Goal: Task Accomplishment & Management: Manage account settings

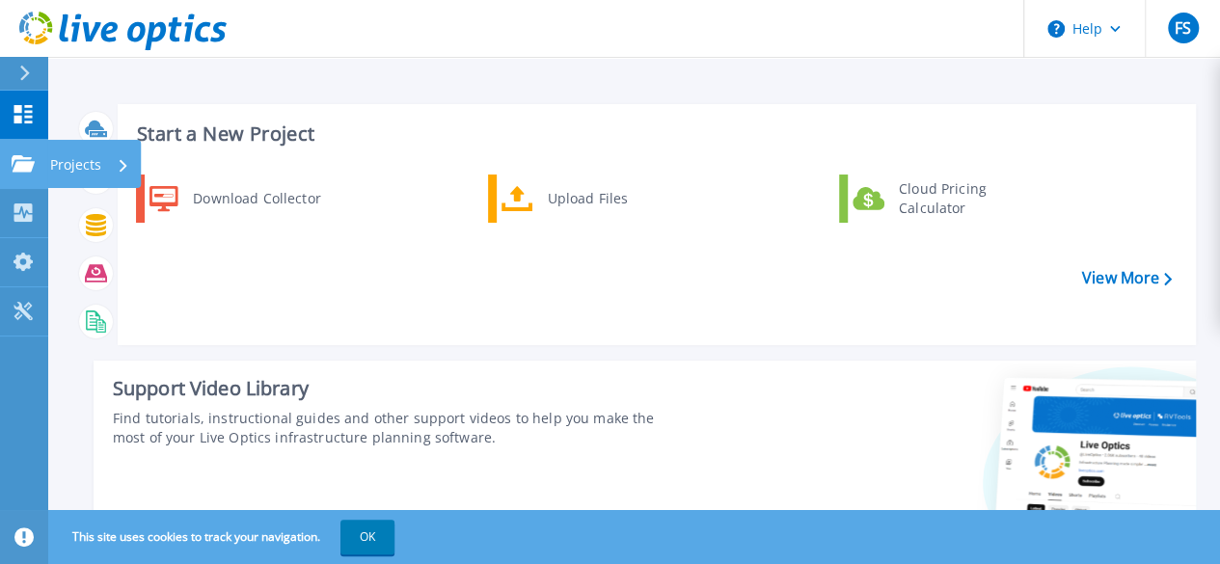
click at [23, 155] on icon at bounding box center [23, 163] width 23 height 16
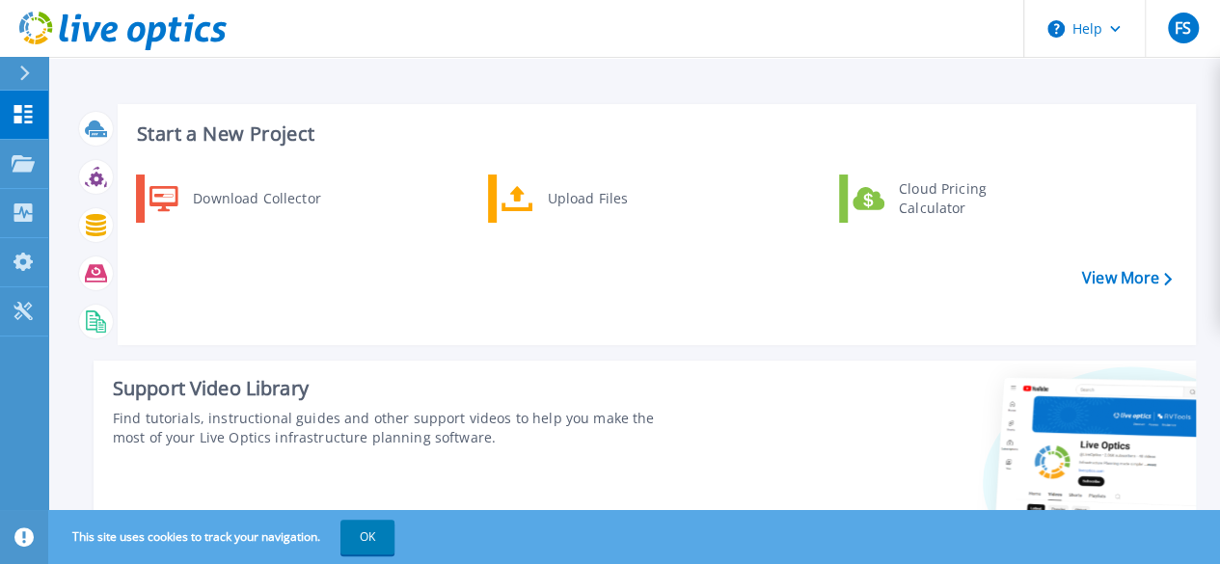
click at [593, 257] on div "Download Collector Upload Files Cloud Pricing Calculator" at bounding box center [653, 253] width 1064 height 166
click at [28, 83] on div at bounding box center [32, 73] width 31 height 33
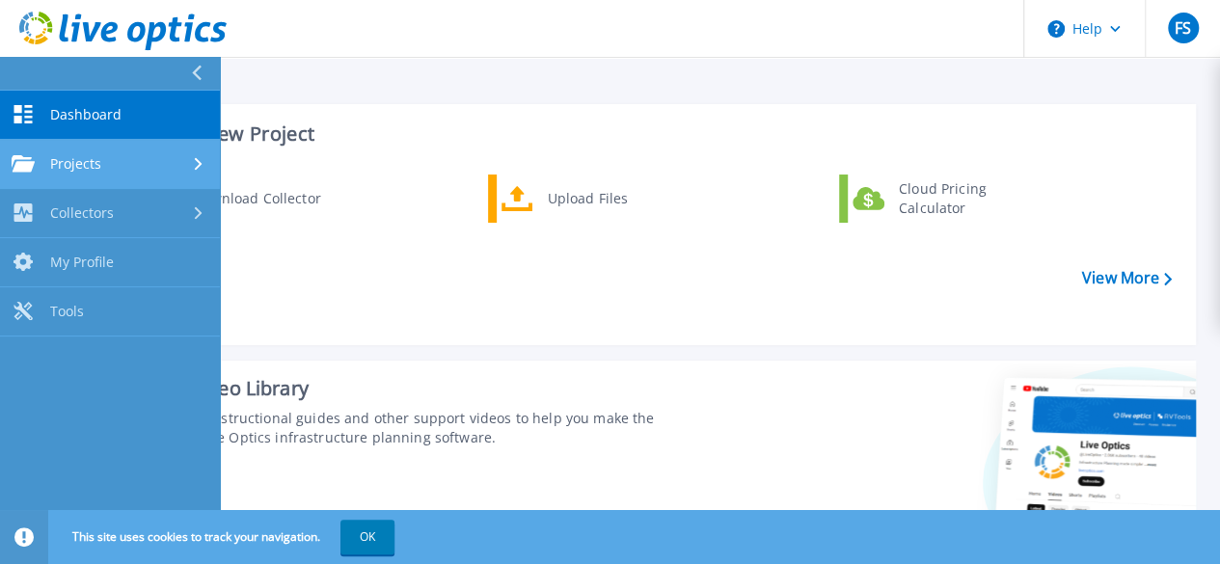
click at [52, 168] on span "Projects" at bounding box center [75, 163] width 51 height 17
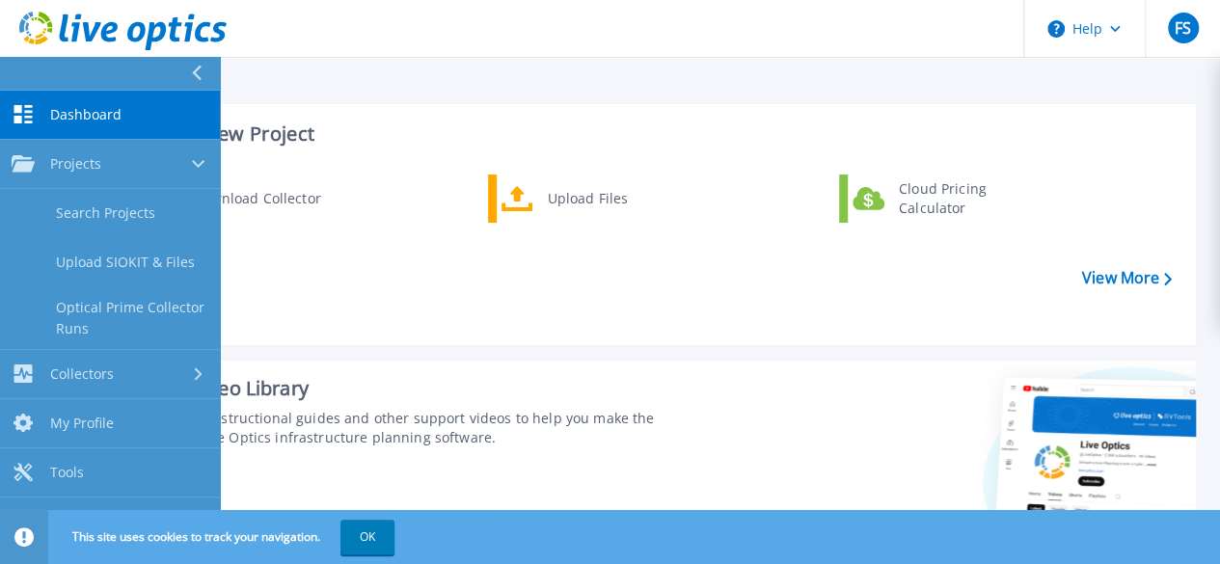
click at [537, 311] on div "Download Collector Upload Files Cloud Pricing Calculator" at bounding box center [653, 253] width 1064 height 166
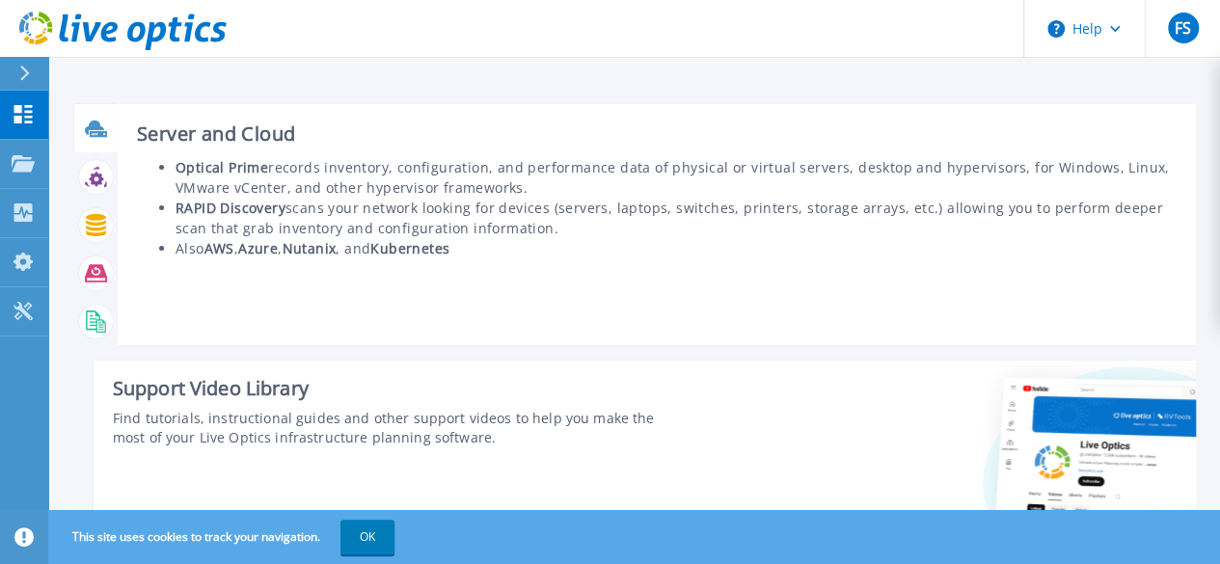
click at [98, 131] on icon at bounding box center [98, 134] width 17 height 6
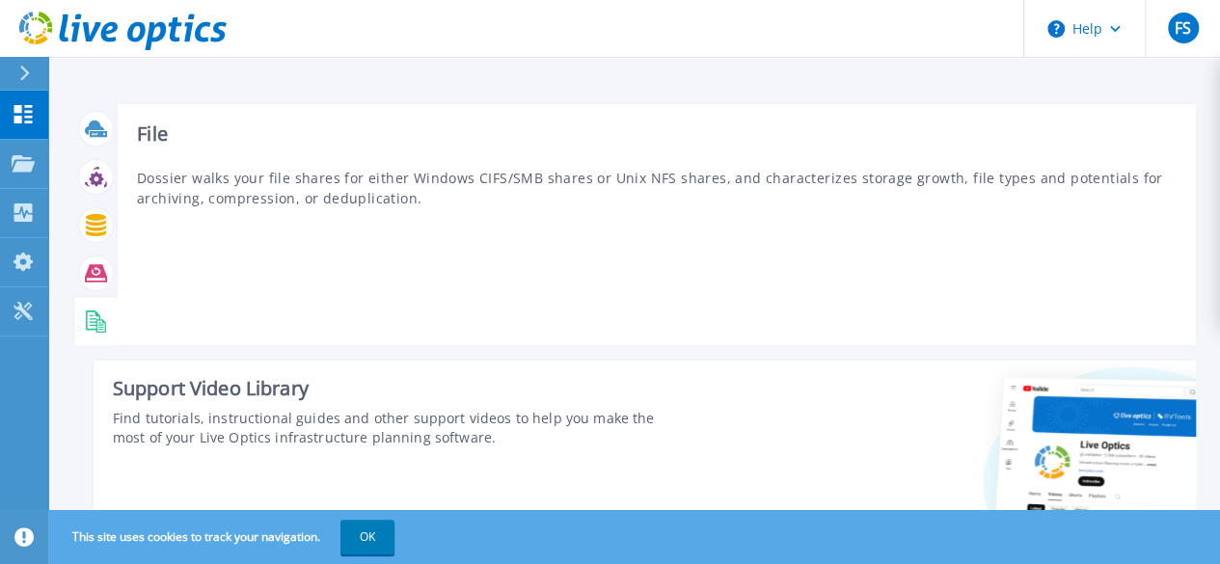
click at [551, 234] on div "File Dossier walks your file shares for either Windows CIFS/SMB shares or Unix …" at bounding box center [657, 224] width 1078 height 241
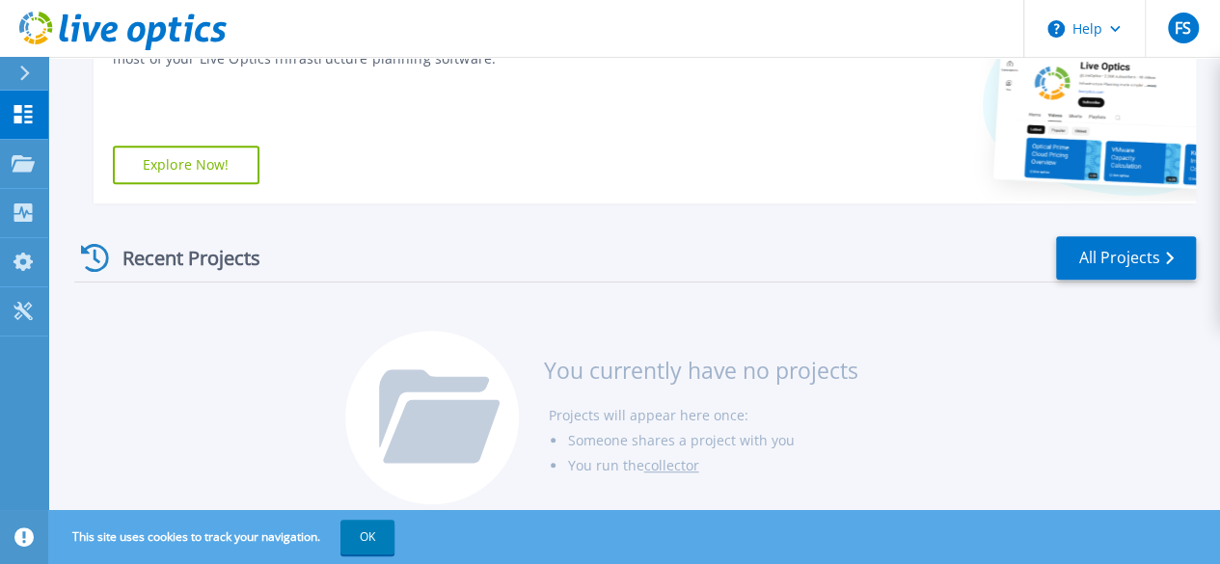
scroll to position [395, 0]
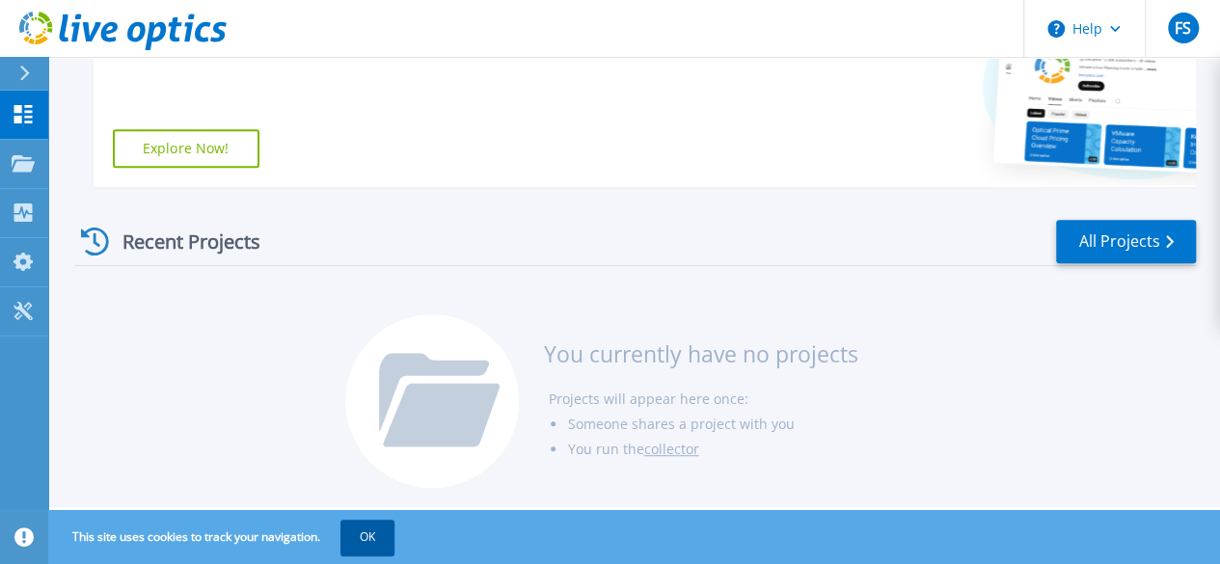
click at [380, 545] on button "OK" at bounding box center [367, 537] width 54 height 35
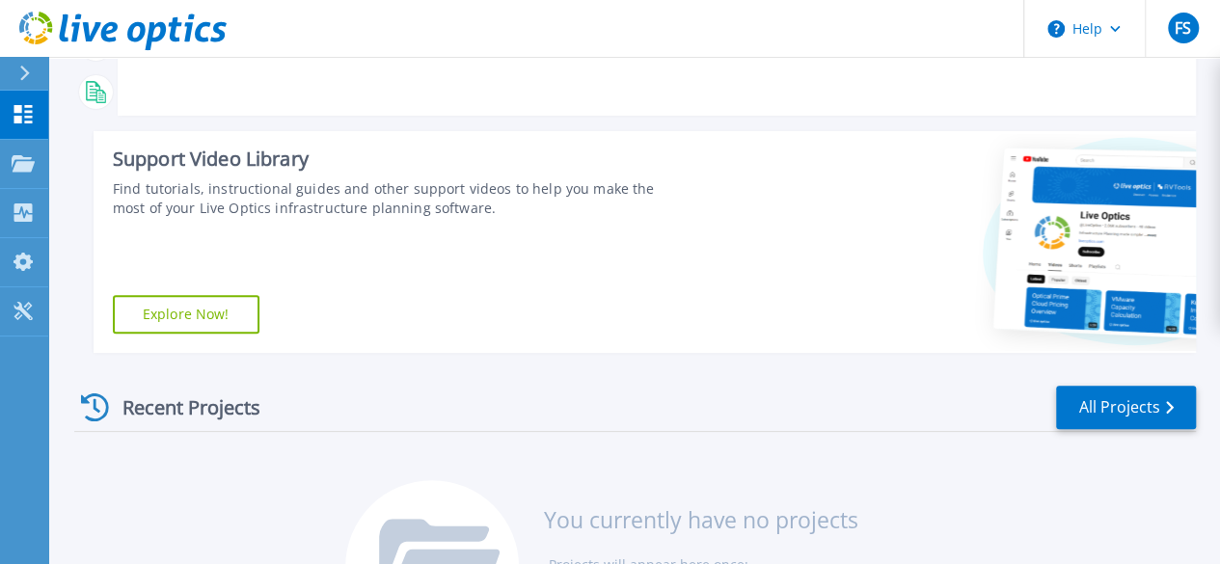
scroll to position [0, 0]
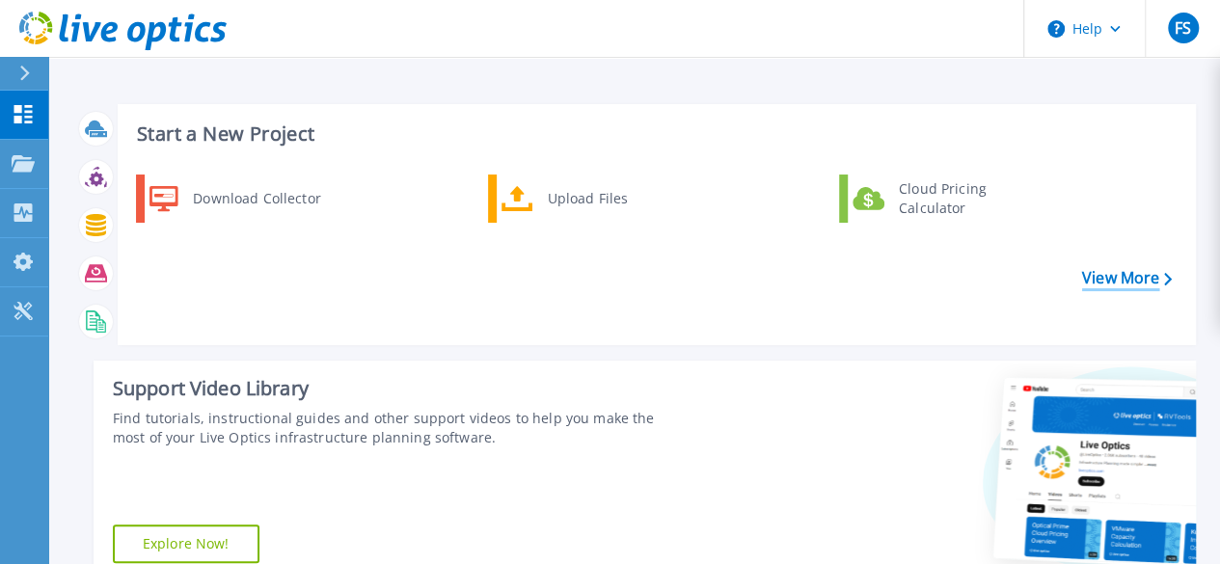
click at [1138, 276] on link "View More" at bounding box center [1127, 278] width 90 height 18
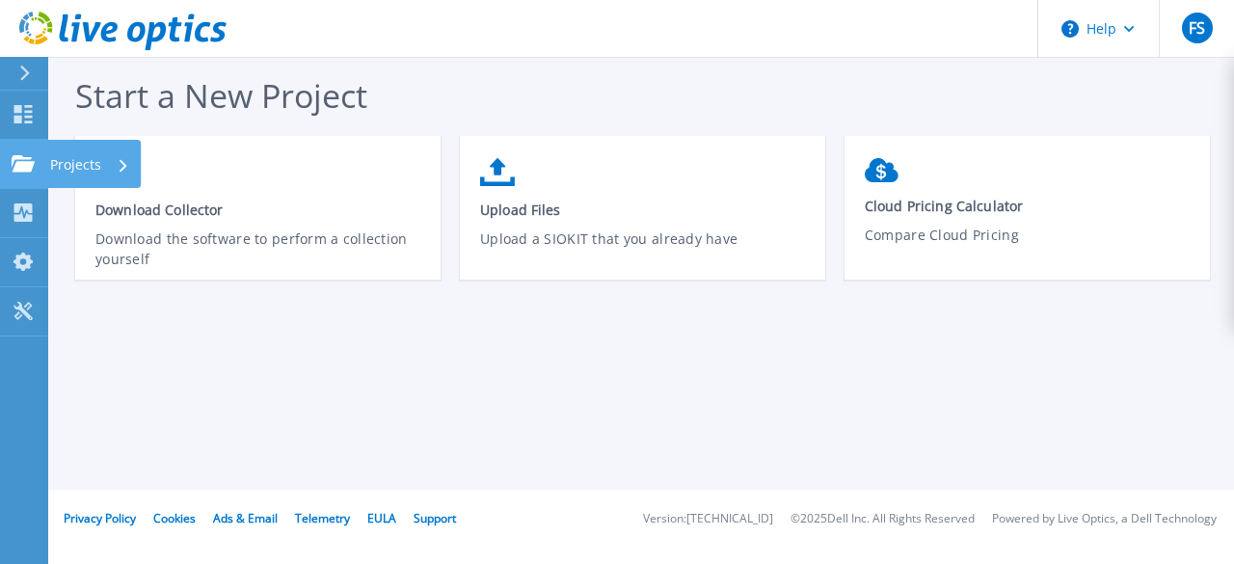
click at [17, 168] on icon at bounding box center [23, 163] width 23 height 16
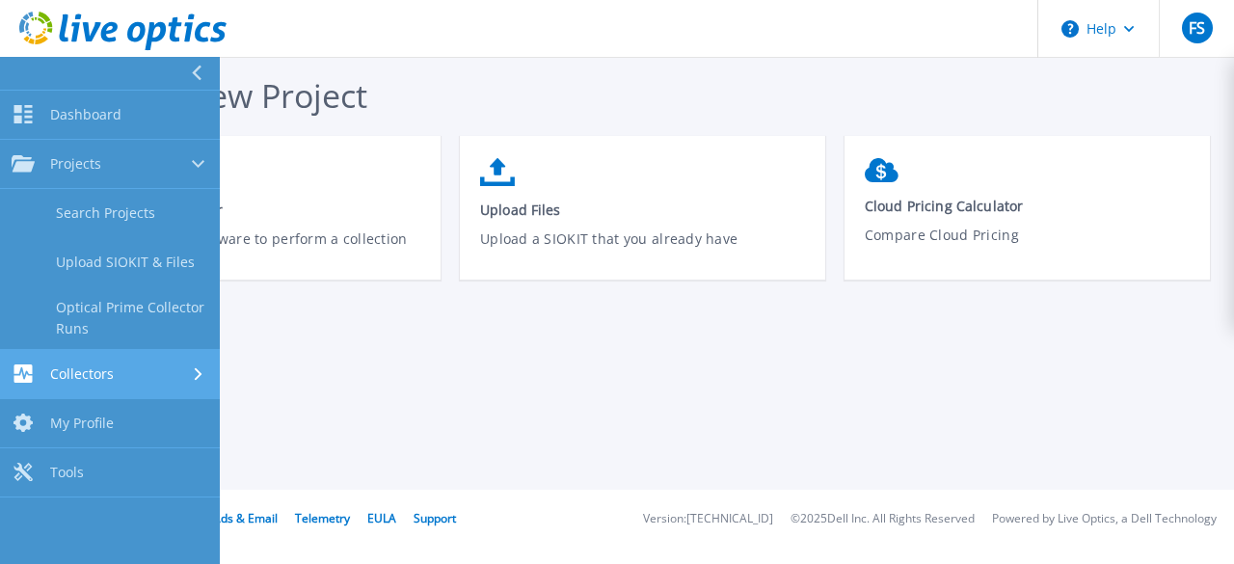
click at [155, 375] on div "Collectors" at bounding box center [110, 373] width 197 height 18
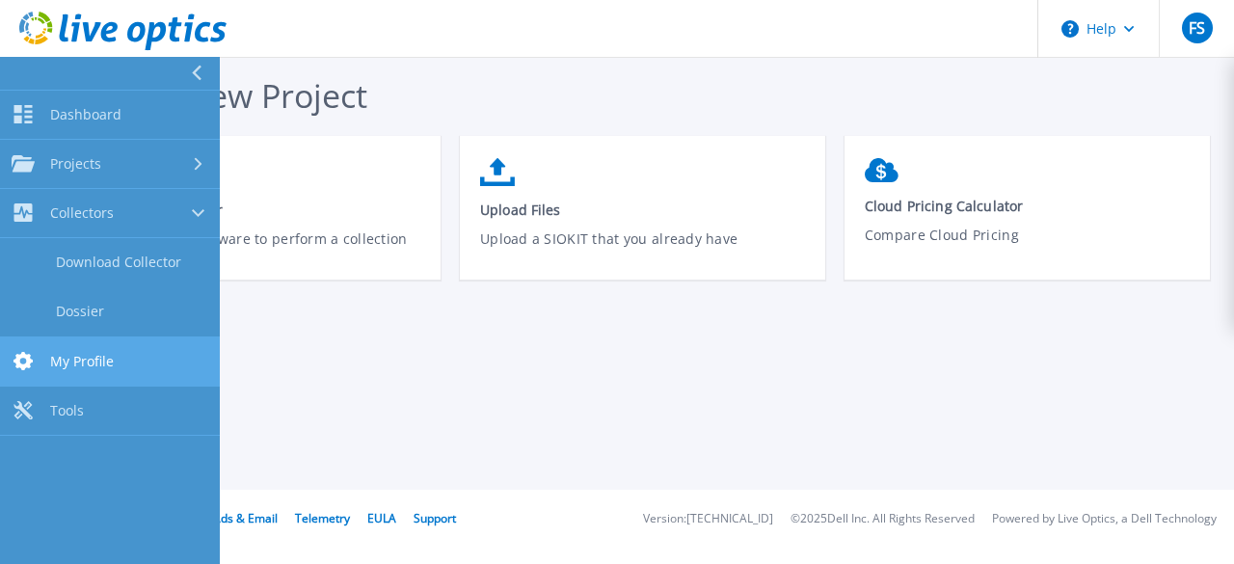
click at [72, 356] on span "My Profile" at bounding box center [82, 361] width 64 height 17
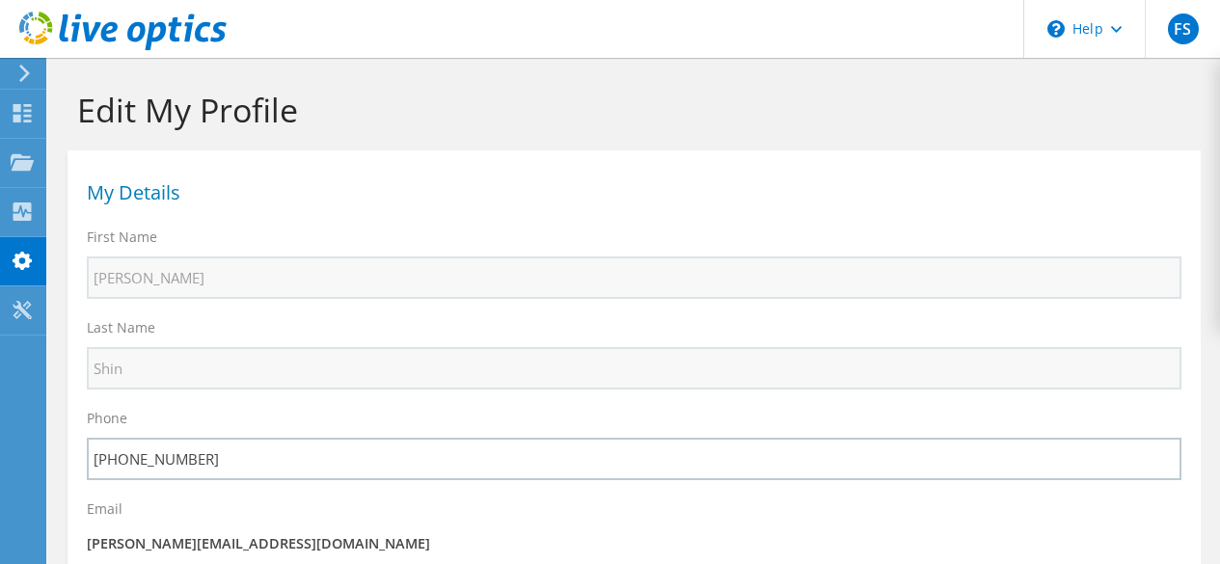
select select "224"
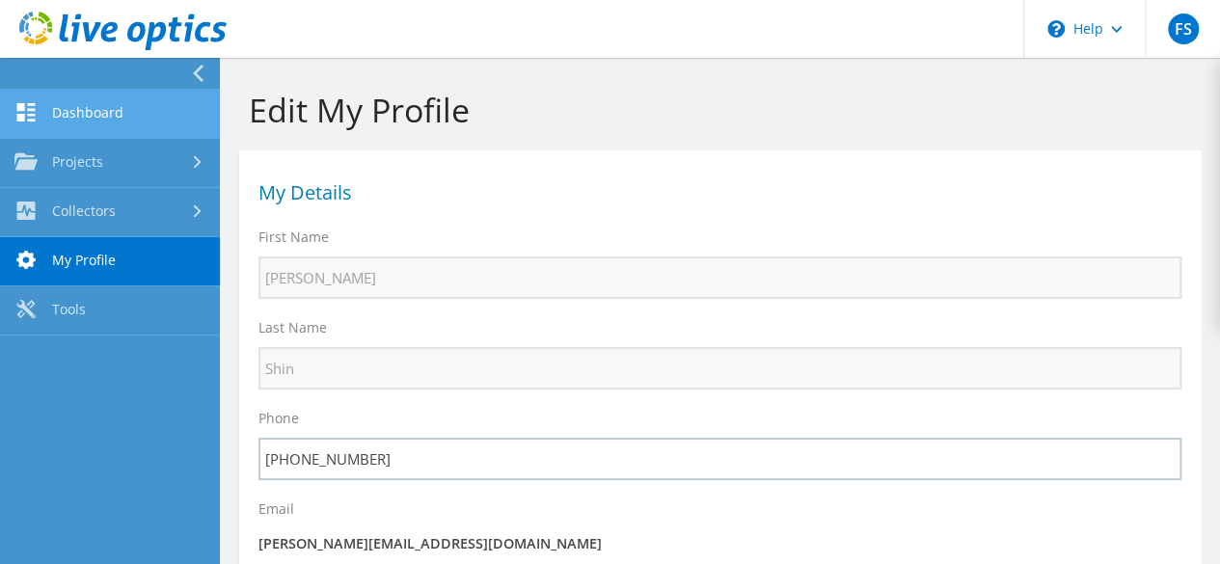
click at [90, 108] on link "Dashboard" at bounding box center [110, 114] width 220 height 49
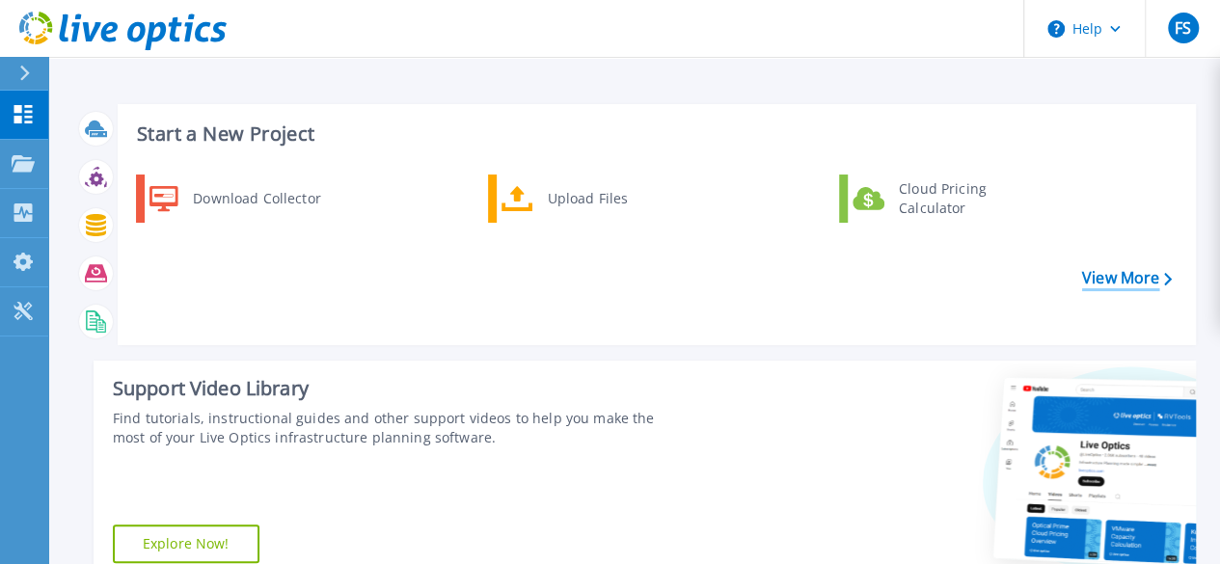
click at [1107, 270] on link "View More" at bounding box center [1127, 278] width 90 height 18
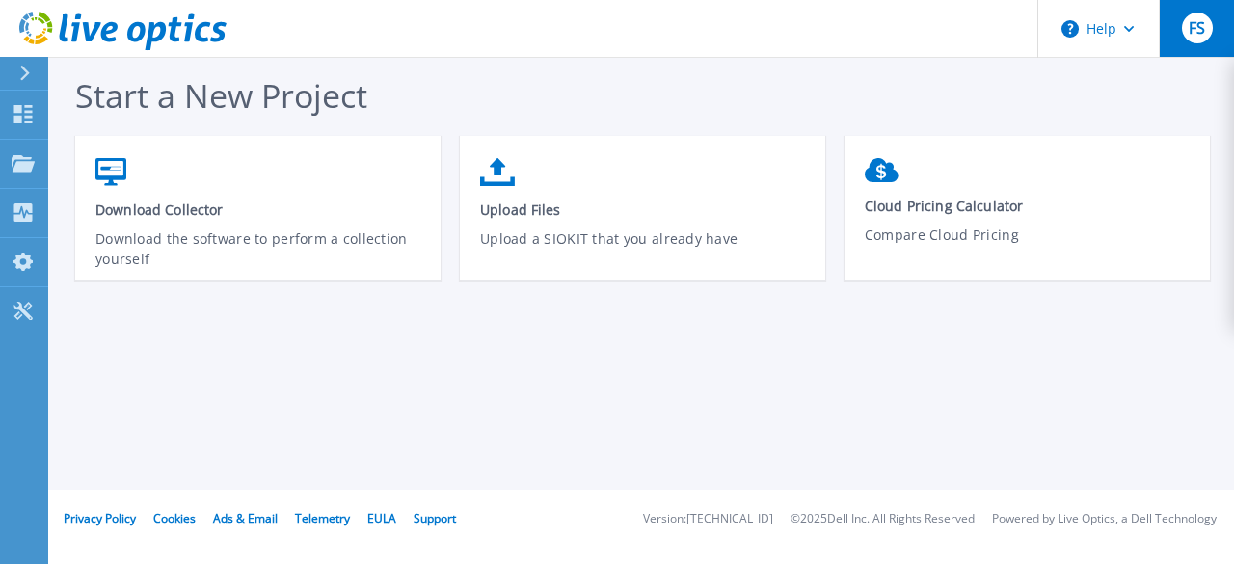
click at [1209, 35] on div "FS" at bounding box center [1197, 28] width 31 height 31
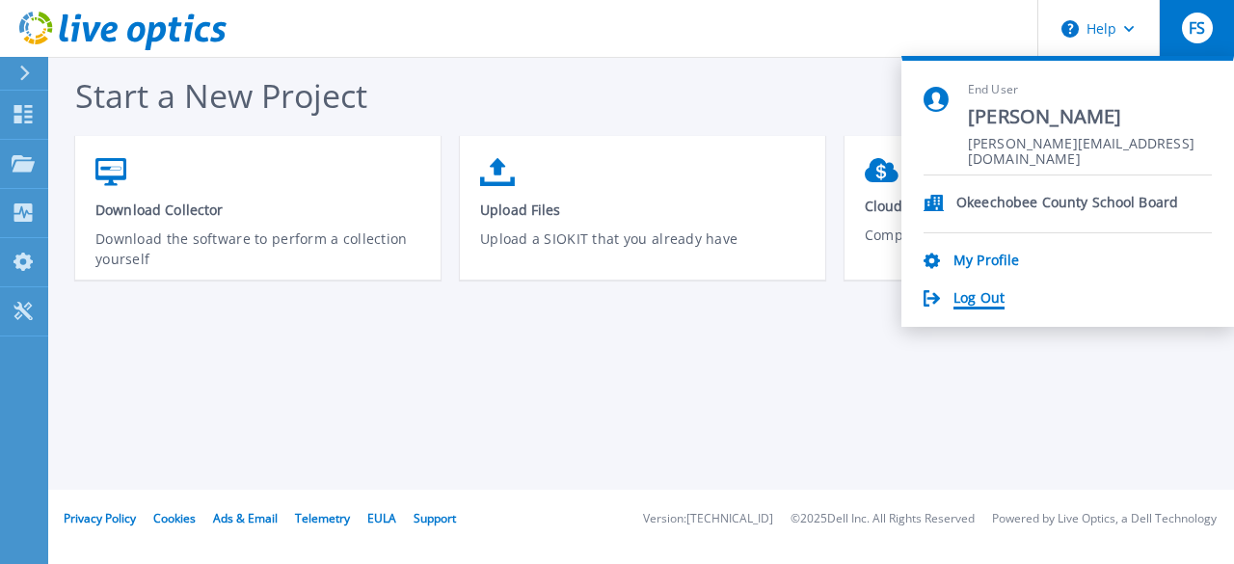
click at [989, 292] on link "Log Out" at bounding box center [979, 299] width 51 height 18
